Goal: Check status: Check status

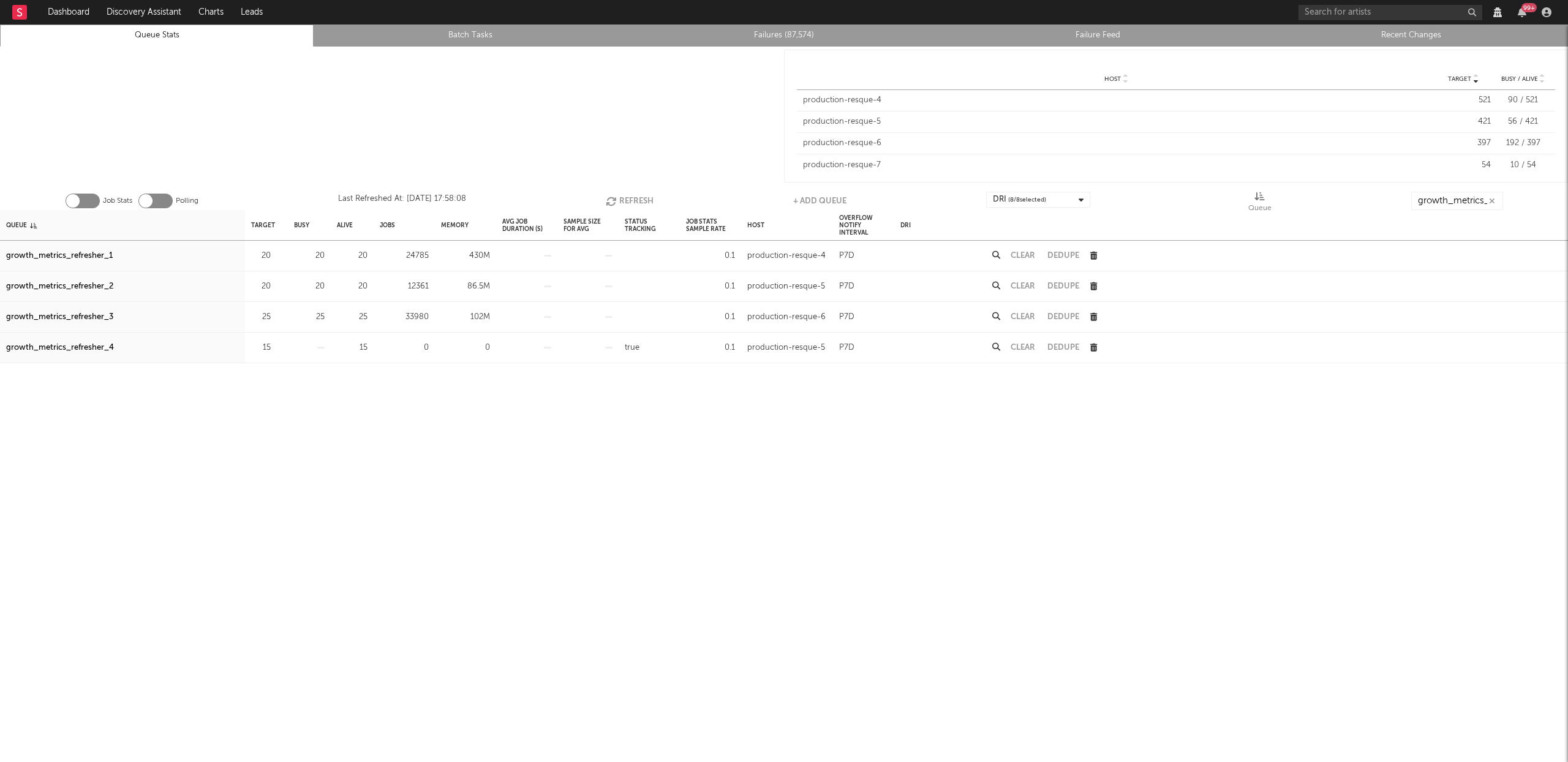
click at [609, 200] on icon "button" at bounding box center [613, 201] width 13 height 11
click at [99, 255] on div "growth_metrics_refresher_1" at bounding box center [59, 256] width 107 height 15
click at [94, 285] on div "growth_metrics_refresher_2" at bounding box center [59, 287] width 107 height 15
click at [95, 315] on div "growth_metrics_refresher_3" at bounding box center [59, 317] width 107 height 15
click at [1030, 307] on div "Clear" at bounding box center [1023, 317] width 37 height 31
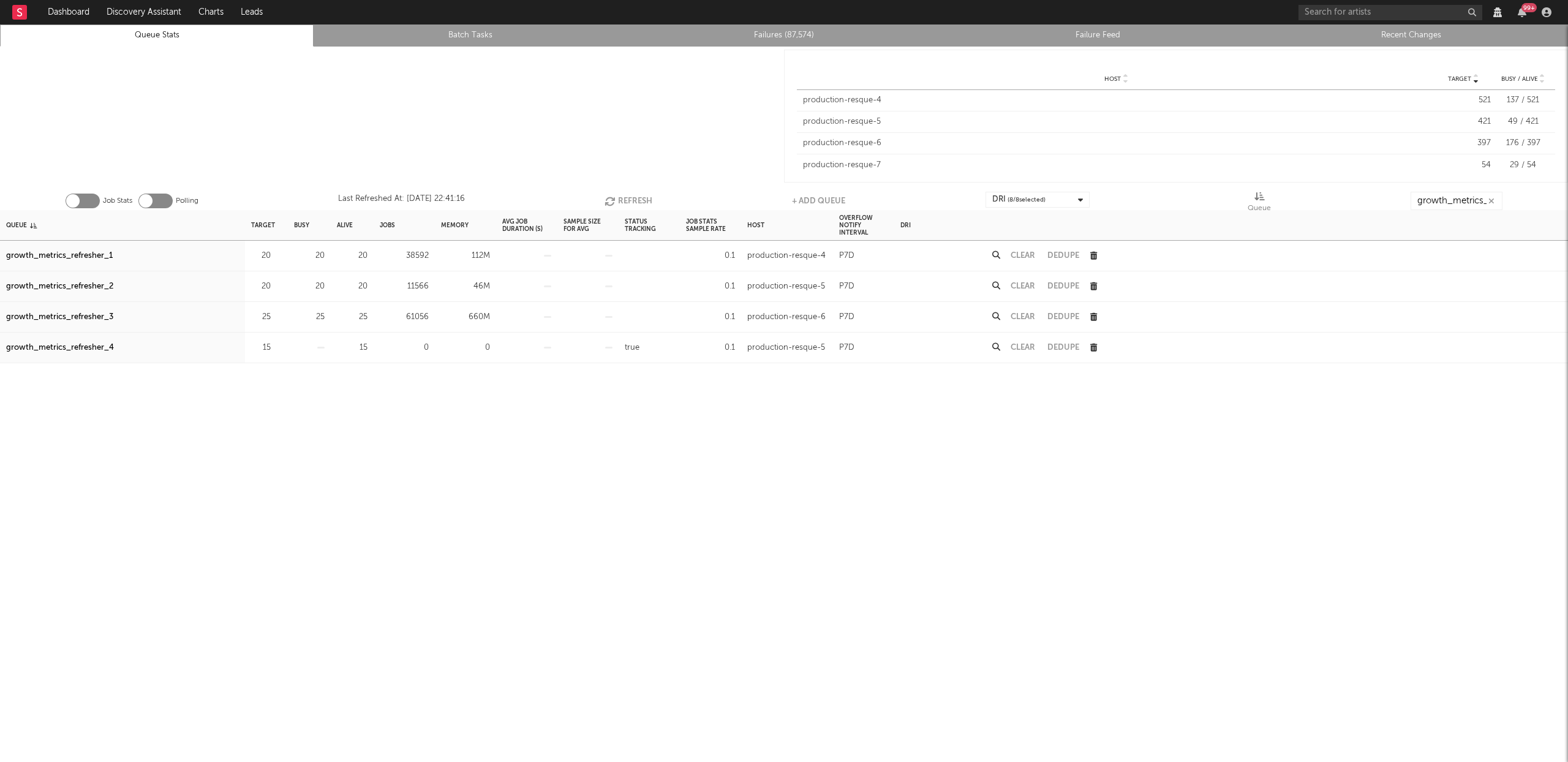
click at [1025, 313] on div "Clear" at bounding box center [1023, 317] width 37 height 31
click at [1022, 315] on button "Clear" at bounding box center [1023, 317] width 25 height 8
click at [623, 196] on button "Refresh" at bounding box center [629, 201] width 48 height 19
click at [647, 196] on button "Refresh" at bounding box center [629, 201] width 48 height 19
click at [623, 200] on button "Refresh" at bounding box center [630, 201] width 48 height 19
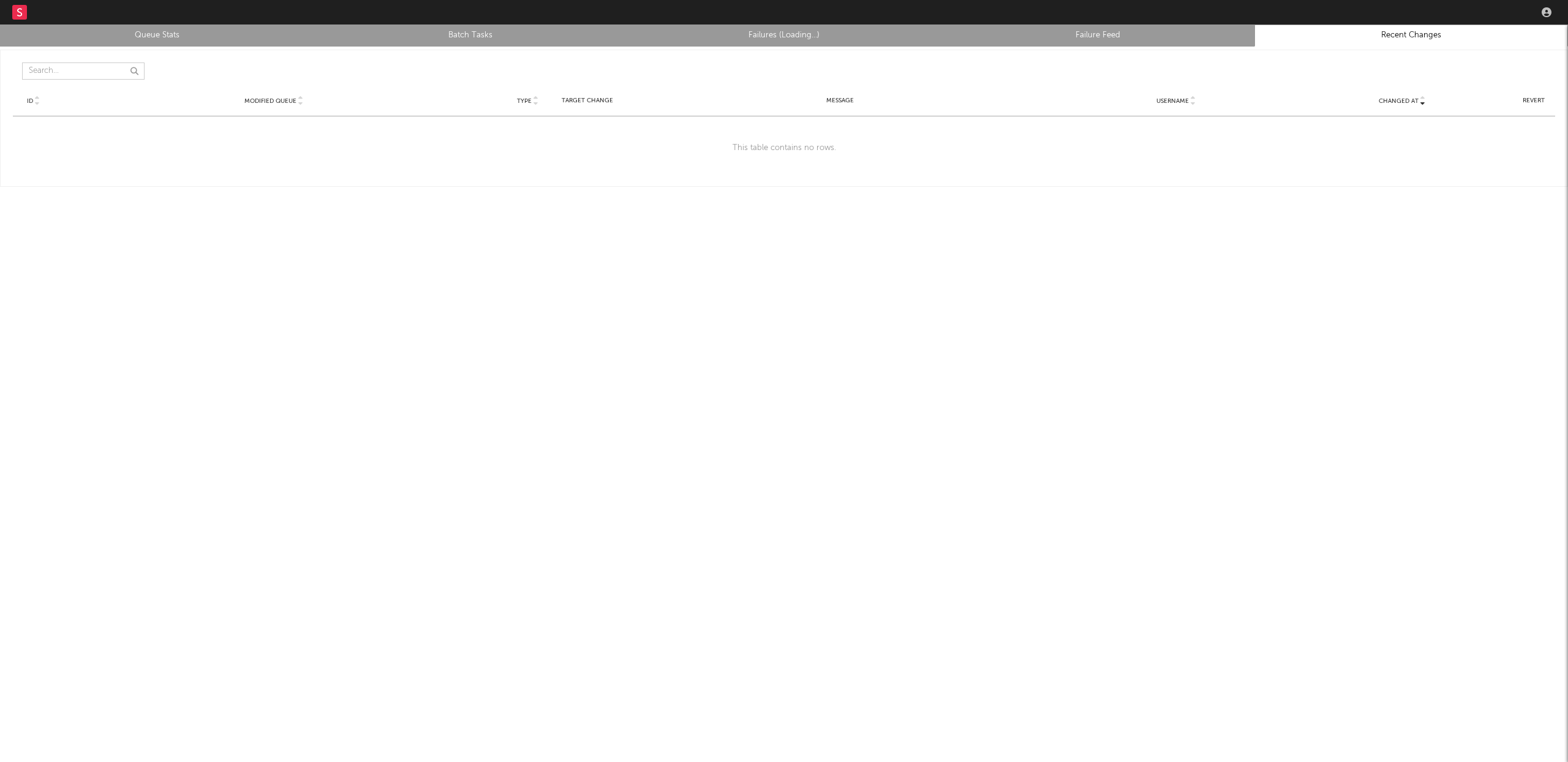
click at [98, 75] on input "text" at bounding box center [83, 71] width 122 height 17
click at [61, 70] on input "text" at bounding box center [83, 71] width 122 height 17
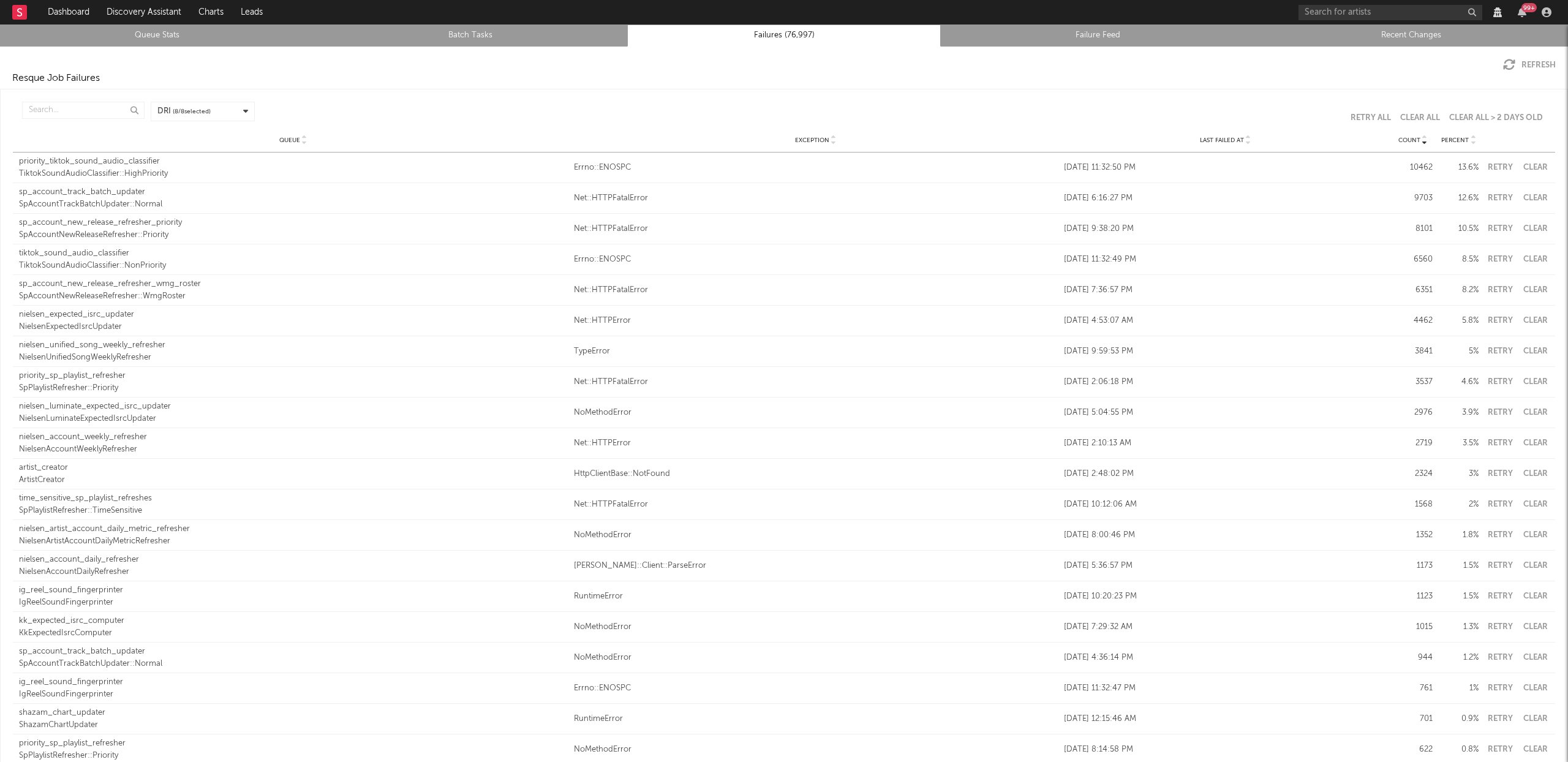
click at [1396, 33] on link "Recent Changes" at bounding box center [1411, 35] width 300 height 15
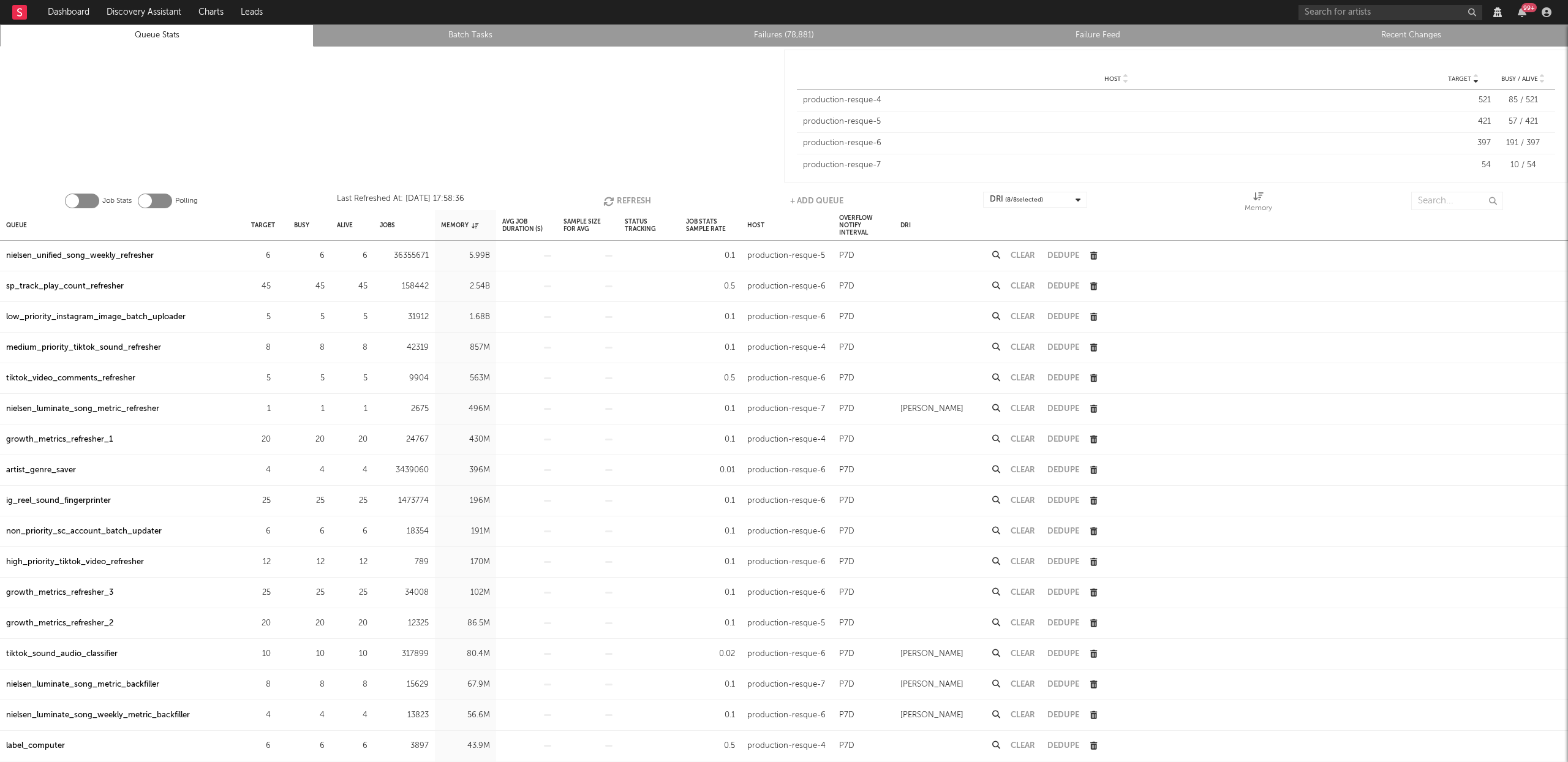
click at [612, 198] on icon "button" at bounding box center [610, 201] width 13 height 11
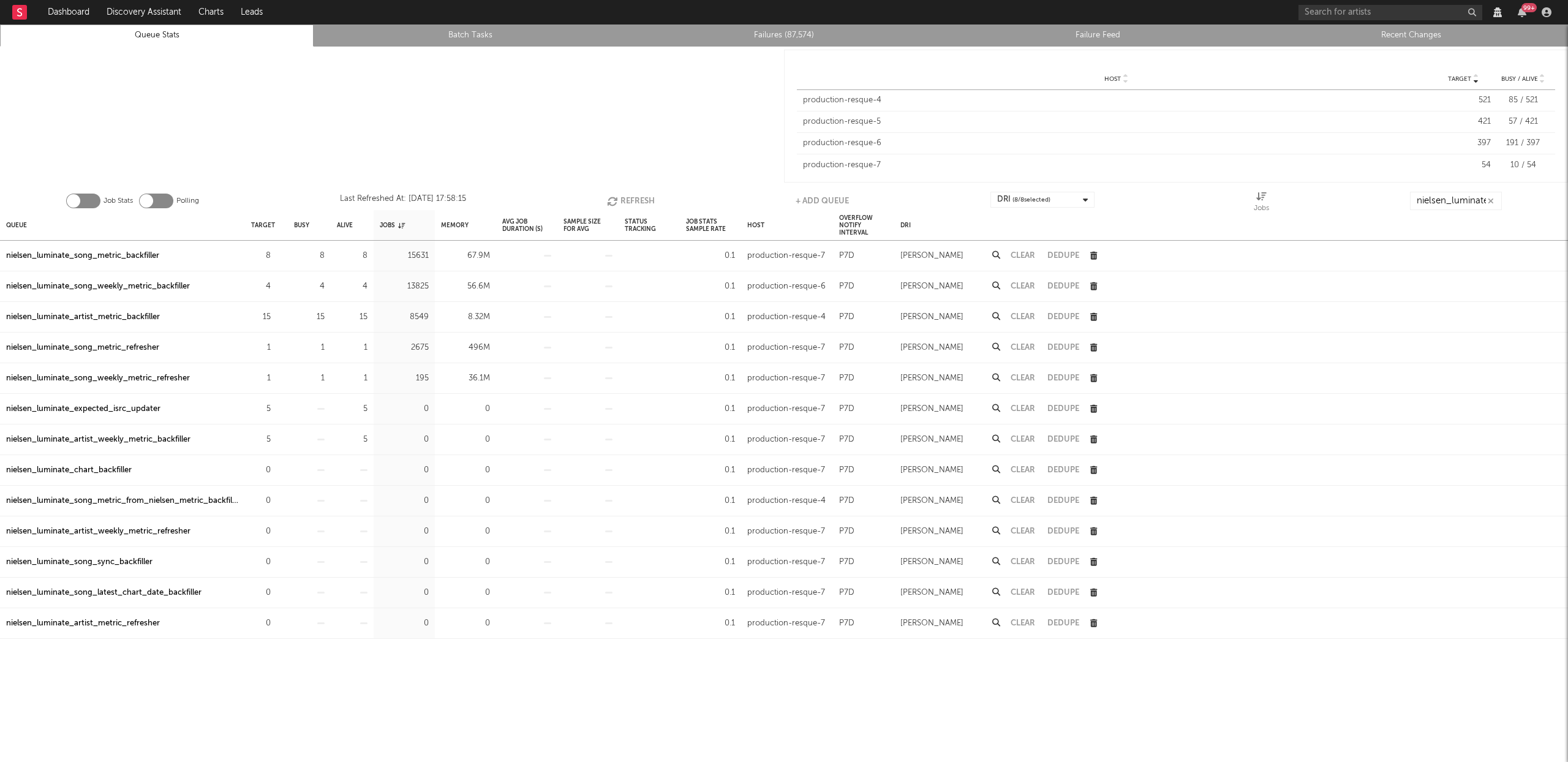
click at [641, 201] on button "Refresh" at bounding box center [631, 201] width 48 height 19
click at [633, 194] on button "Refresh" at bounding box center [633, 201] width 48 height 19
click at [637, 202] on button "Refresh" at bounding box center [633, 201] width 48 height 19
click at [102, 319] on div "nielsen_luminate_artist_metric_backfiller" at bounding box center [83, 317] width 154 height 15
click at [144, 350] on div "nielsen_luminate_song_metric_refresher" at bounding box center [82, 348] width 153 height 15
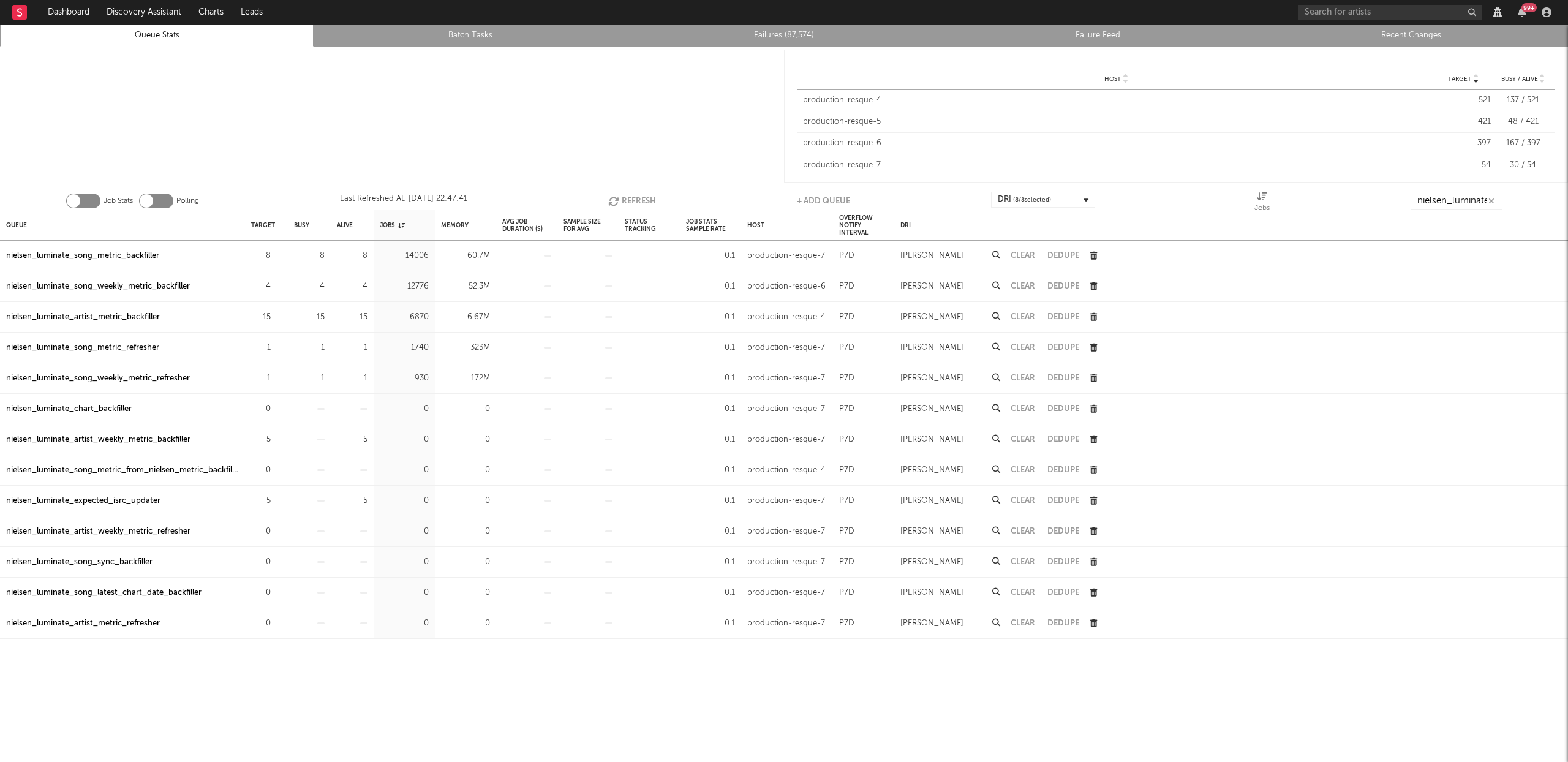
click at [92, 347] on div "nielsen_luminate_song_metric_refresher" at bounding box center [82, 348] width 153 height 15
click at [71, 377] on div "nielsen_luminate_song_weekly_metric_refresher" at bounding box center [98, 379] width 184 height 15
click at [621, 203] on button "Refresh" at bounding box center [633, 201] width 48 height 19
click at [96, 314] on div "nielsen_luminate_artist_metric_backfiller" at bounding box center [83, 317] width 154 height 15
click at [138, 260] on div "nielsen_luminate_song_metric_backfiller" at bounding box center [82, 256] width 153 height 15
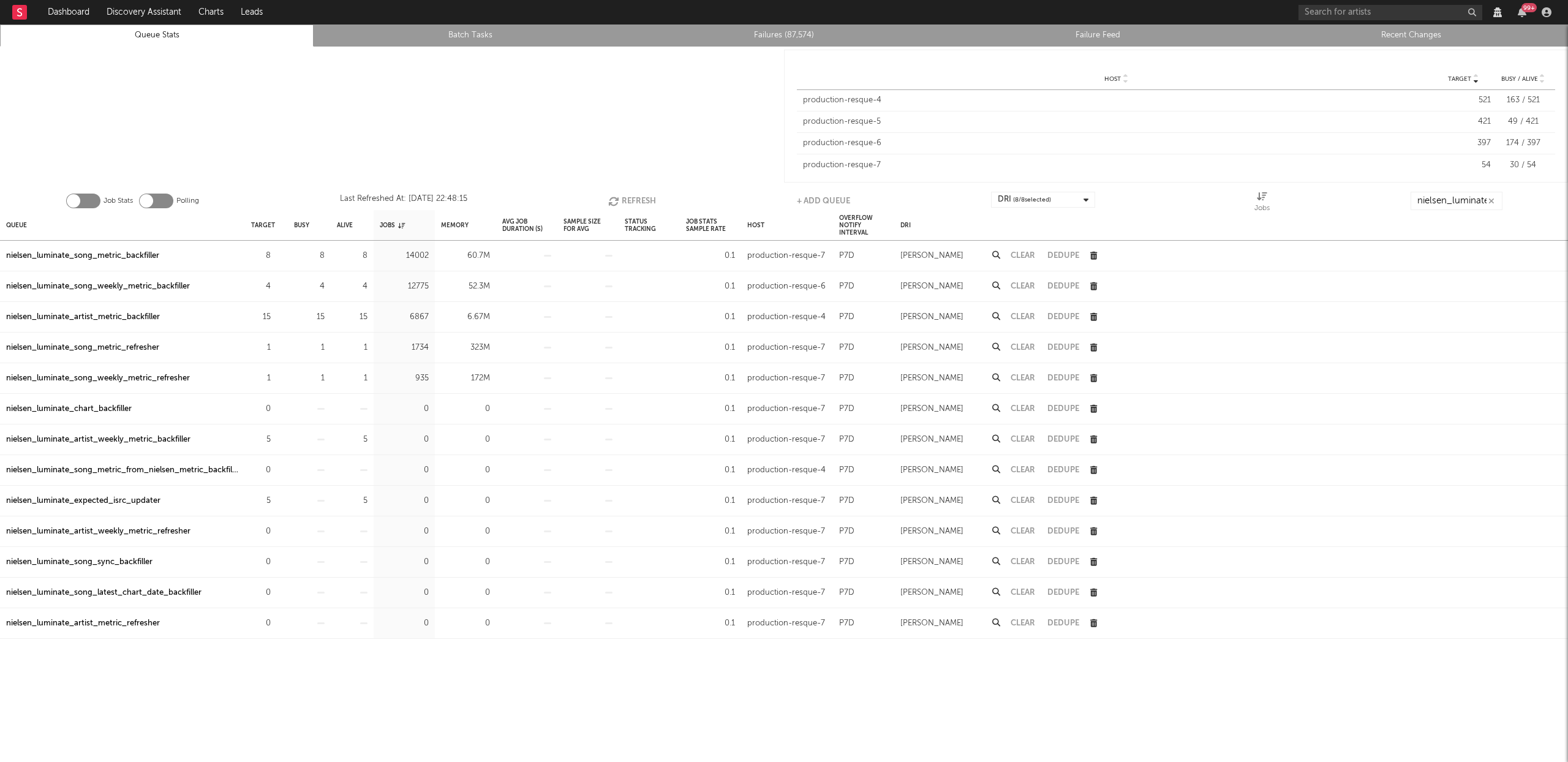
drag, startPoint x: 144, startPoint y: 287, endPoint x: 166, endPoint y: 274, distance: 25.6
click at [144, 287] on div "nielsen_luminate_song_weekly_metric_backfiller" at bounding box center [98, 287] width 184 height 15
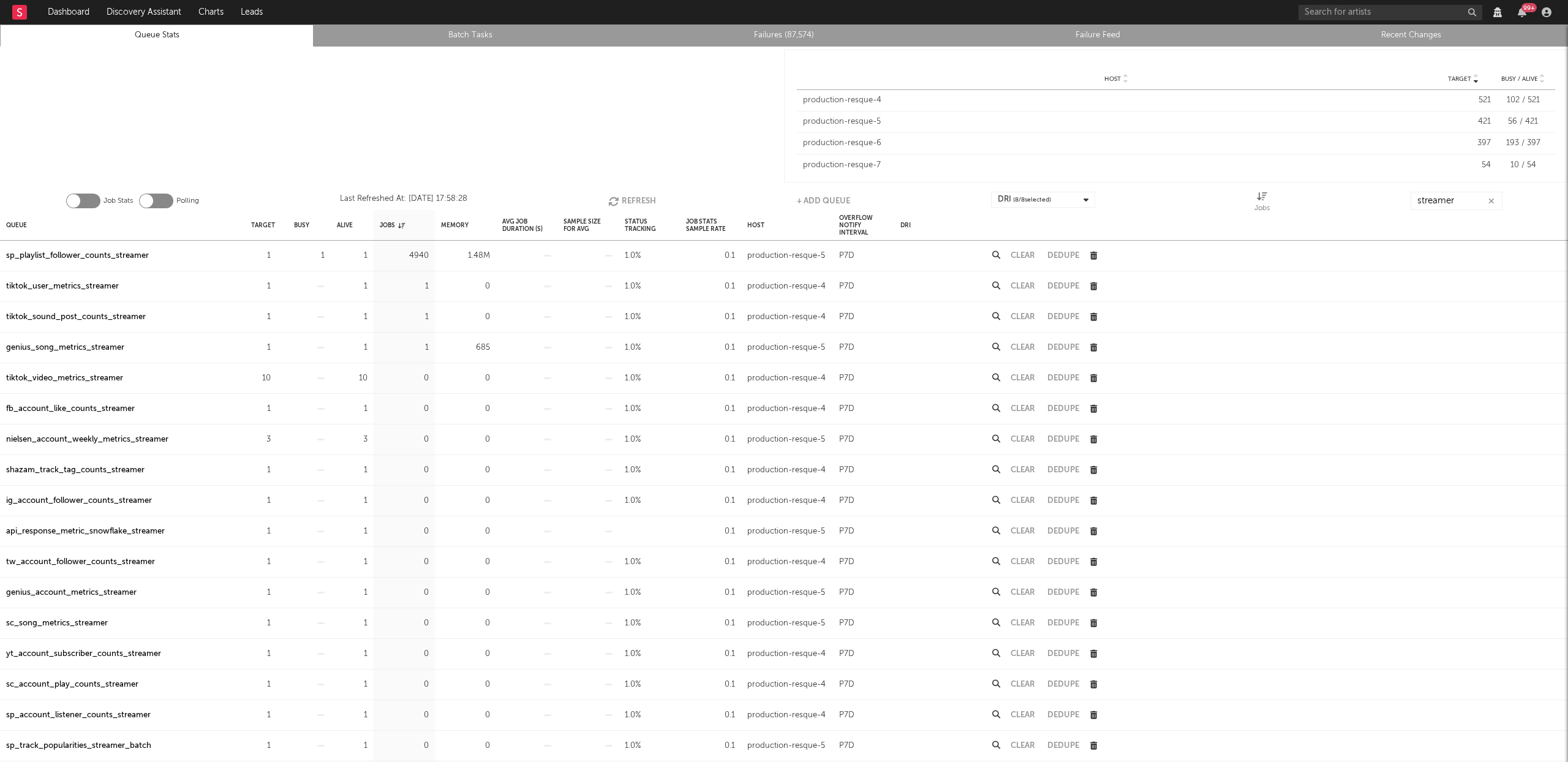
click at [624, 206] on button "Refresh" at bounding box center [633, 201] width 48 height 19
click at [634, 203] on button "Refresh" at bounding box center [633, 201] width 48 height 19
